Goal: Find specific page/section: Find specific page/section

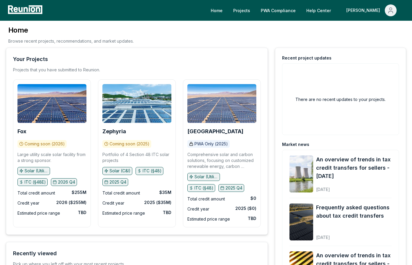
click at [220, 111] on img at bounding box center [222, 103] width 69 height 39
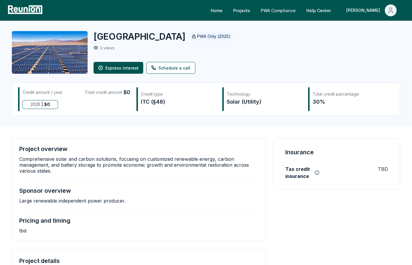
click at [301, 9] on link "PWA Compliance" at bounding box center [278, 10] width 44 height 12
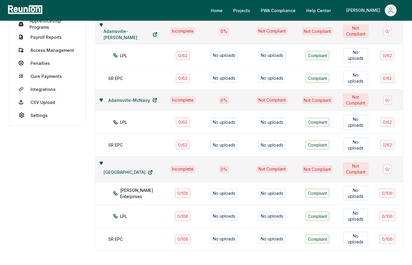
scroll to position [89, 0]
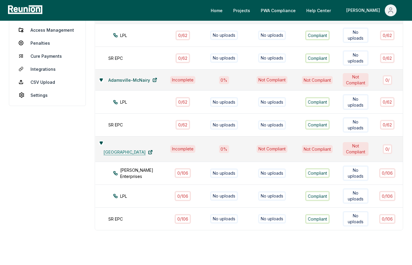
click at [125, 152] on link "[GEOGRAPHIC_DATA]" at bounding box center [128, 152] width 59 height 12
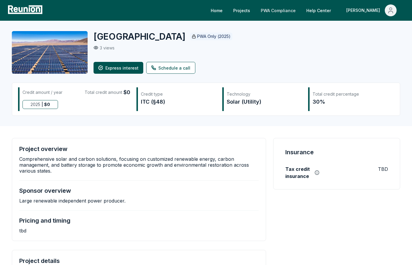
click at [300, 10] on link "PWA Compliance" at bounding box center [278, 10] width 44 height 12
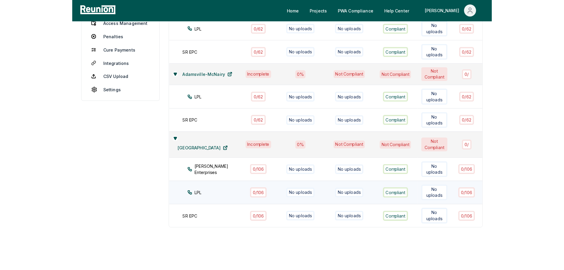
scroll to position [115, 0]
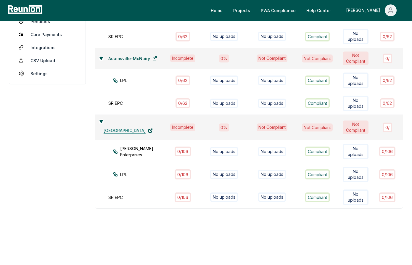
click at [125, 126] on link "[GEOGRAPHIC_DATA]" at bounding box center [128, 131] width 59 height 12
click at [142, 148] on div "Aubrey Silvey Enterprises" at bounding box center [144, 151] width 63 height 12
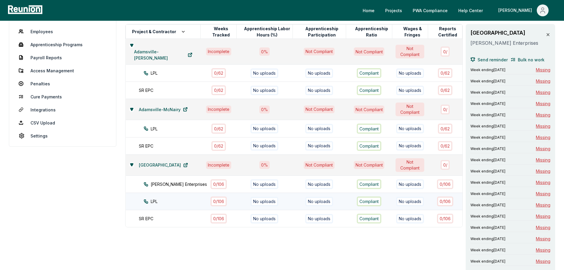
scroll to position [59, 0]
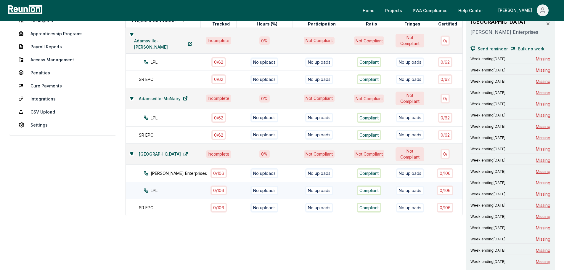
click at [177, 192] on div "LPL" at bounding box center [178, 190] width 68 height 6
click at [173, 206] on div "SR EPC" at bounding box center [173, 207] width 68 height 6
click at [155, 153] on link "[GEOGRAPHIC_DATA]" at bounding box center [163, 154] width 59 height 12
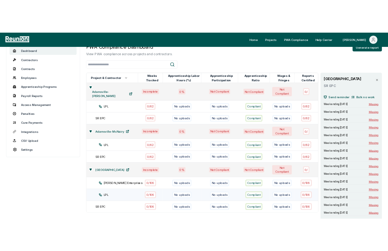
scroll to position [0, 0]
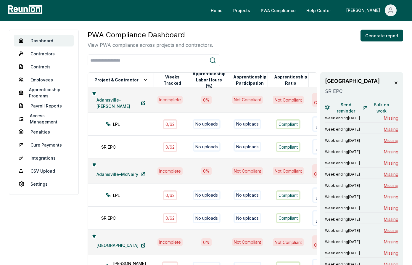
click at [264, 37] on div "PWA Compliance Dashboard View PWA compliance across projects and contractors. G…" at bounding box center [246, 39] width 316 height 19
click at [242, 36] on div "PWA Compliance Dashboard View PWA compliance across projects and contractors. G…" at bounding box center [246, 39] width 316 height 19
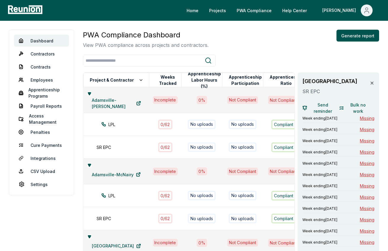
click at [255, 34] on div "PWA Compliance Dashboard View PWA compliance across projects and contractors. G…" at bounding box center [231, 39] width 296 height 19
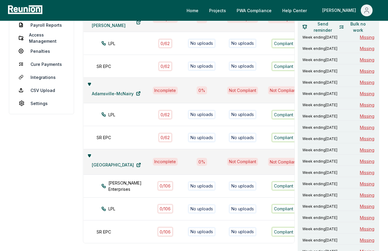
scroll to position [89, 0]
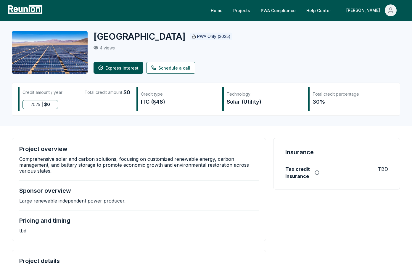
click at [255, 7] on link "Projects" at bounding box center [242, 10] width 26 height 12
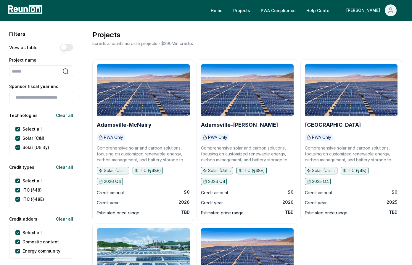
click at [138, 126] on b "Adamsville-McNairy" at bounding box center [124, 125] width 55 height 6
